Goal: Information Seeking & Learning: Learn about a topic

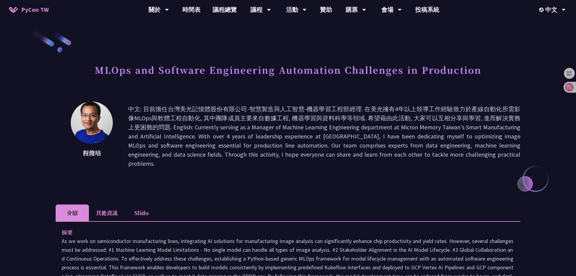
click at [109, 204] on li "其他資訊" at bounding box center [107, 212] width 36 height 17
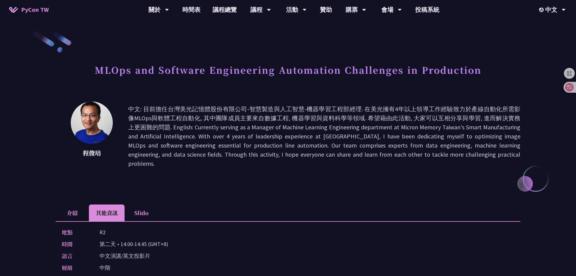
scroll to position [202, 0]
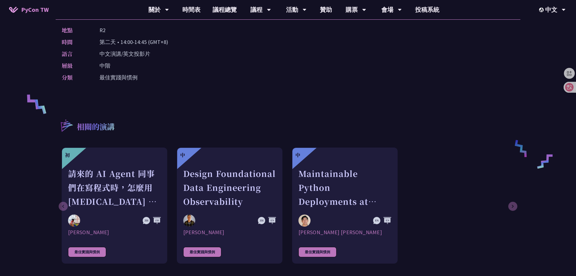
click at [252, 109] on div "相關的演講 初 請來的 AI Agent 同事們在寫程式時，怎麼用 [MEDICAL_DATA] 去除各種幻想與盲點 [PERSON_NAME] 最佳實踐與慣…" at bounding box center [288, 174] width 465 height 142
click at [251, 110] on div "相關的演講 初 請來的 AI Agent 同事們在寫程式時，怎麼用 [MEDICAL_DATA] 去除各種幻想與盲點 [PERSON_NAME] 最佳實踐與慣…" at bounding box center [288, 174] width 465 height 142
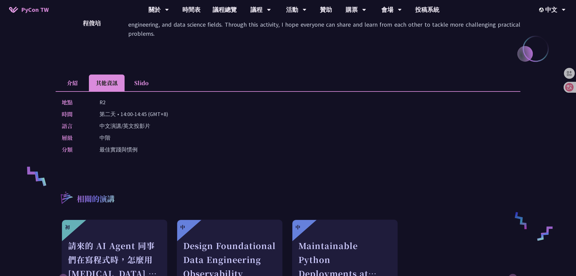
scroll to position [231, 0]
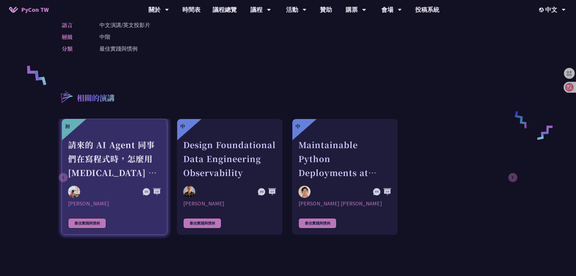
click at [122, 167] on div "請來的 AI Agent 同事們在寫程式時，怎麼用 [MEDICAL_DATA] 去除各種幻想與盲點" at bounding box center [114, 159] width 93 height 42
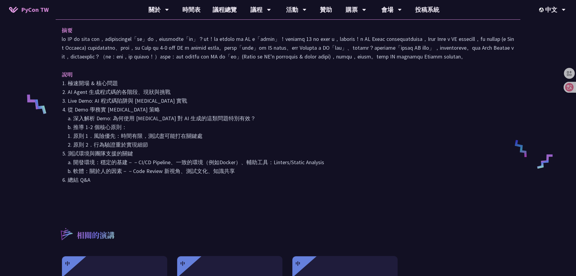
scroll to position [303, 0]
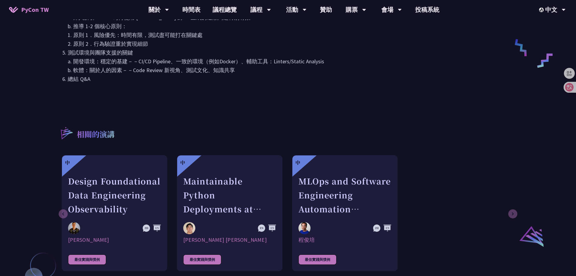
click at [379, 119] on div "請來的 AI Agent 同事們在寫程式時，怎麼用 [MEDICAL_DATA] 去除各種幻想與盲點 [PERSON_NAME] 介紹 其他資訊 Slido …" at bounding box center [288, 5] width 465 height 555
click at [379, 98] on div "摘要 說明 極速開場 & 核心問題 AI Agent 生成程式碼的各階段、現狀與挑戰 Live Demo: AI 程式碼陷阱與 [MEDICAL_DATA] …" at bounding box center [288, 8] width 465 height 180
